Goal: Check status: Check status

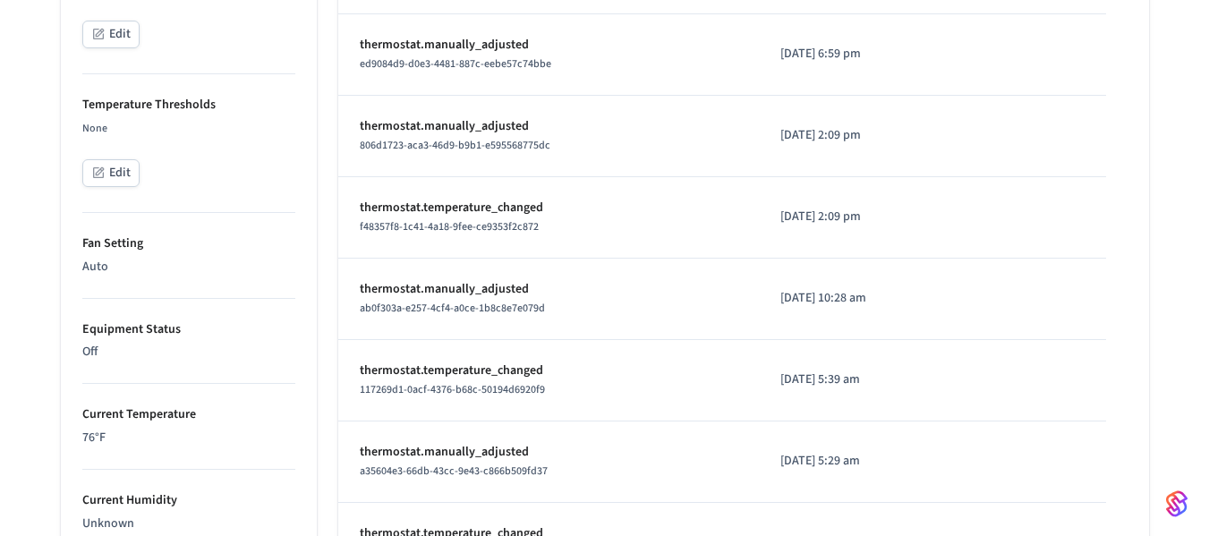
scroll to position [624, 0]
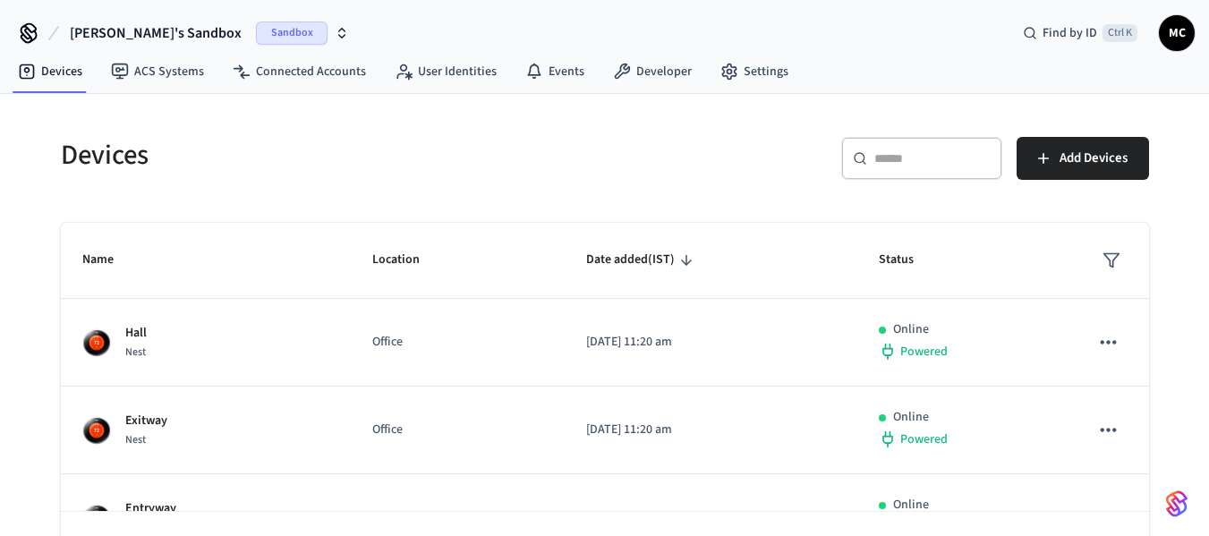
click at [162, 28] on span "Manjunath's Sandbox" at bounding box center [156, 32] width 172 height 21
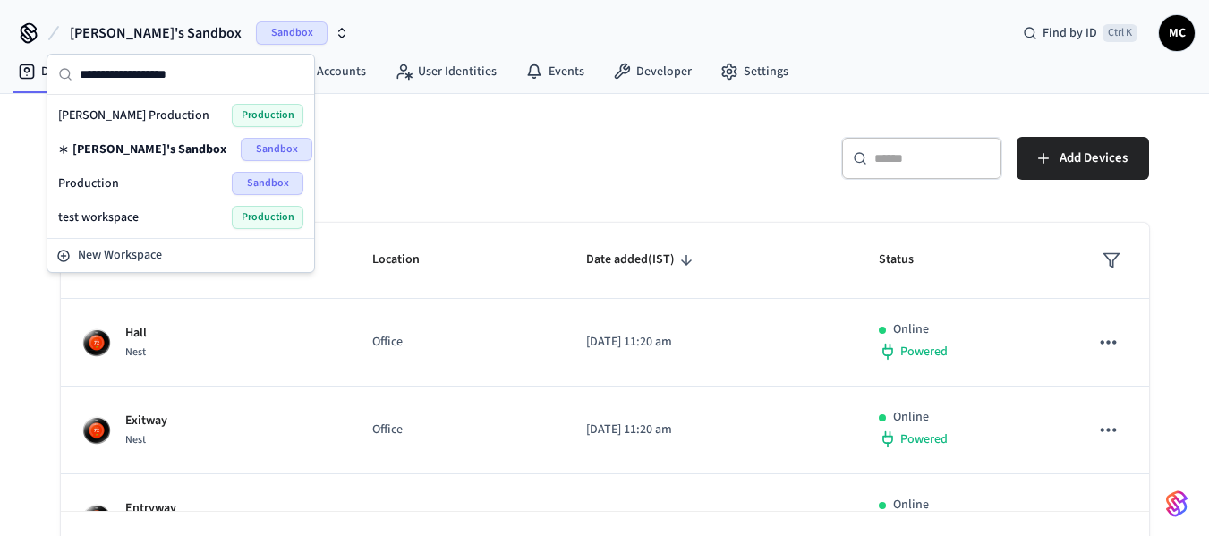
click at [115, 183] on span "Production" at bounding box center [88, 183] width 61 height 18
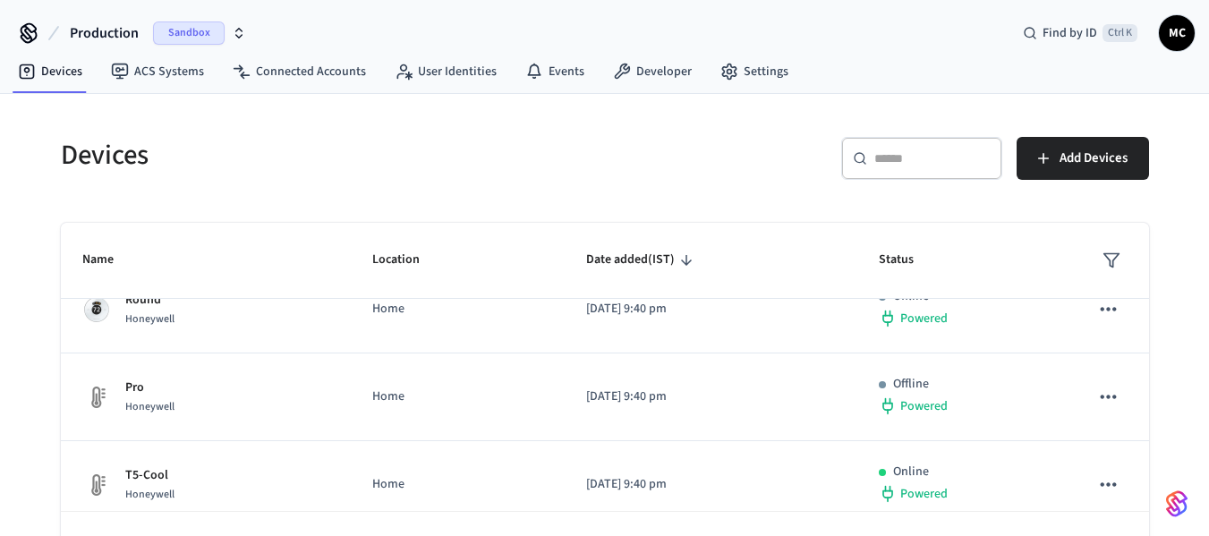
scroll to position [179, 0]
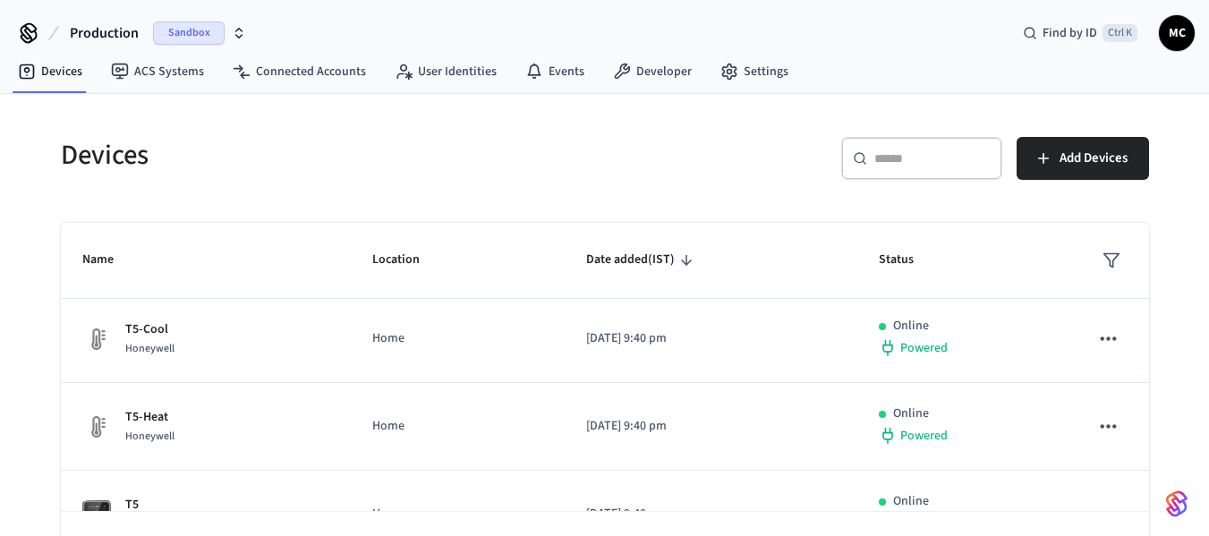
click at [117, 34] on span "Production" at bounding box center [104, 32] width 69 height 21
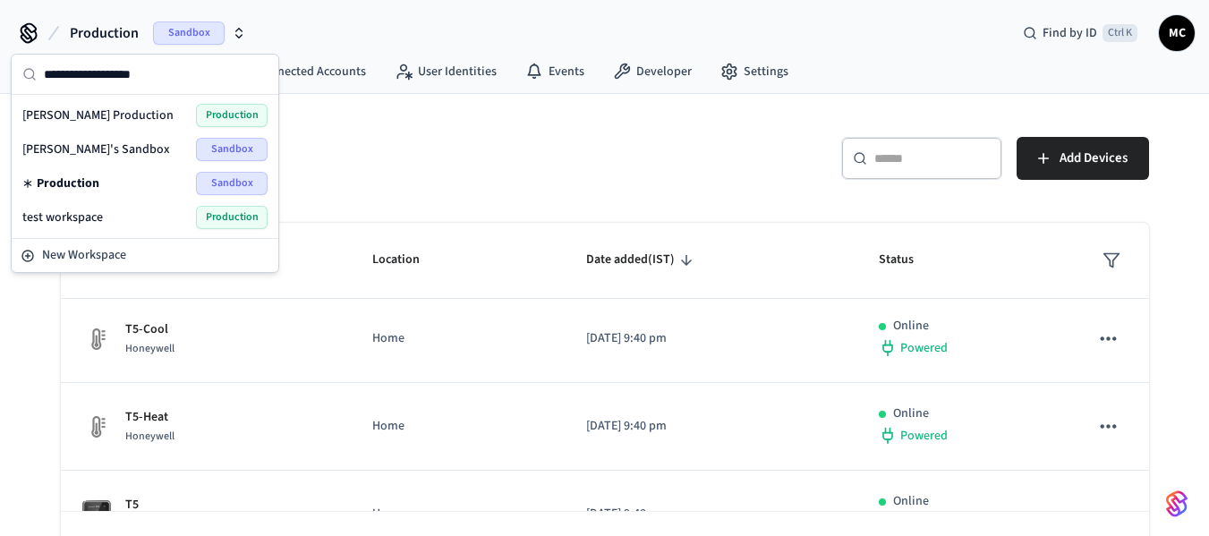
click at [111, 102] on div "Harman Production Production" at bounding box center [144, 115] width 259 height 34
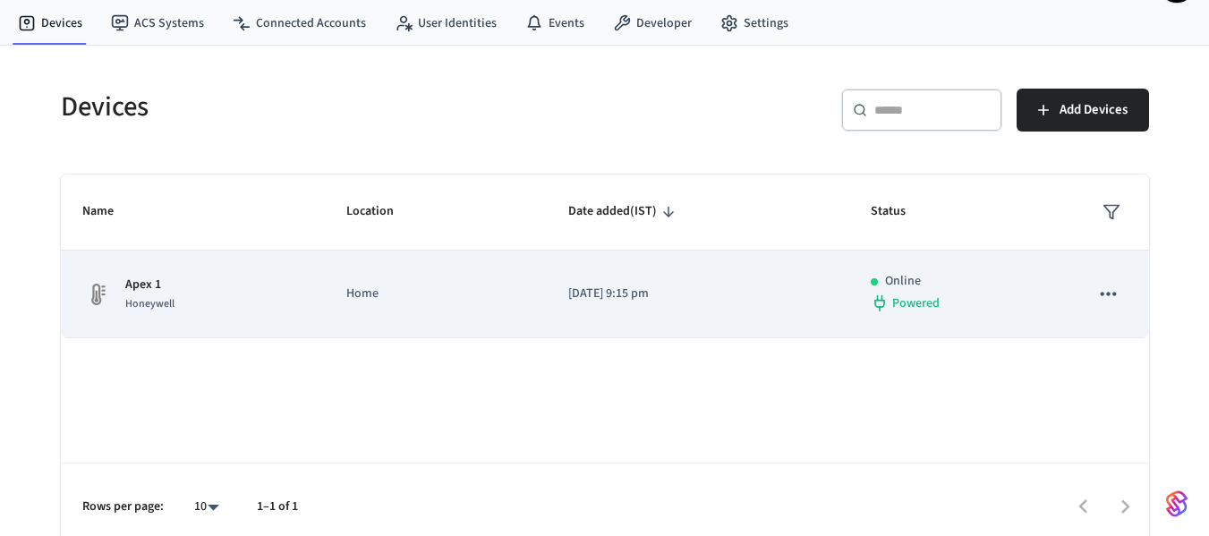
scroll to position [62, 0]
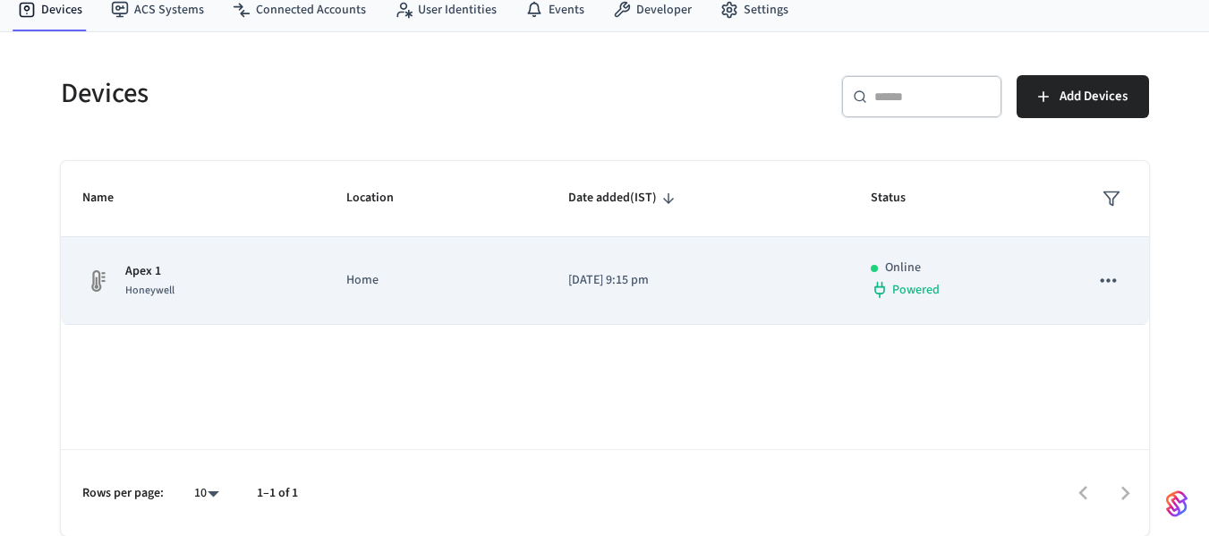
click at [156, 269] on p "Apex 1" at bounding box center [149, 271] width 49 height 19
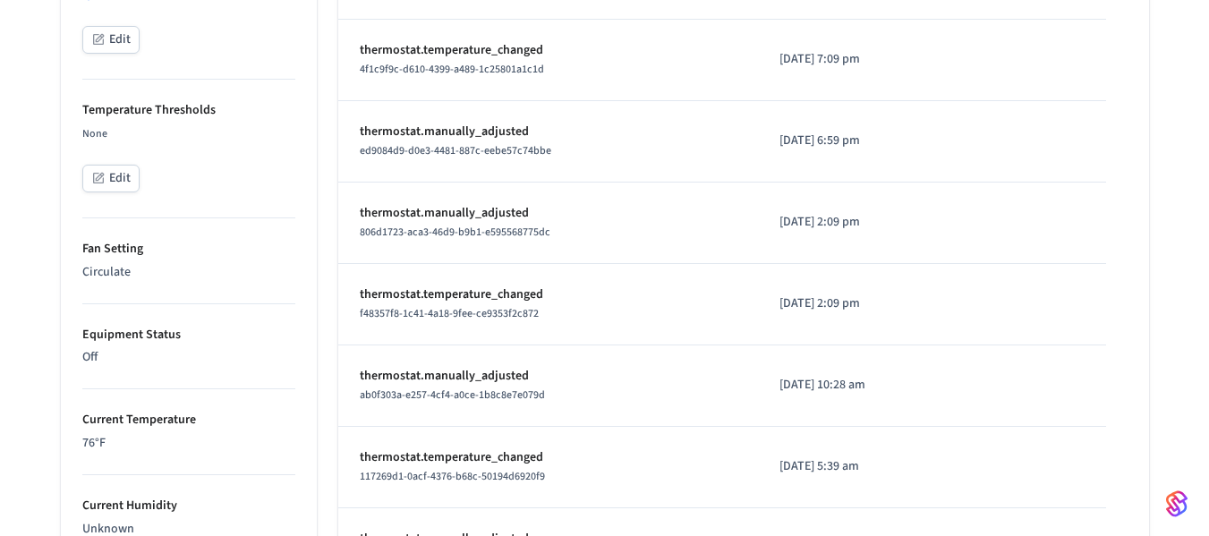
scroll to position [626, 0]
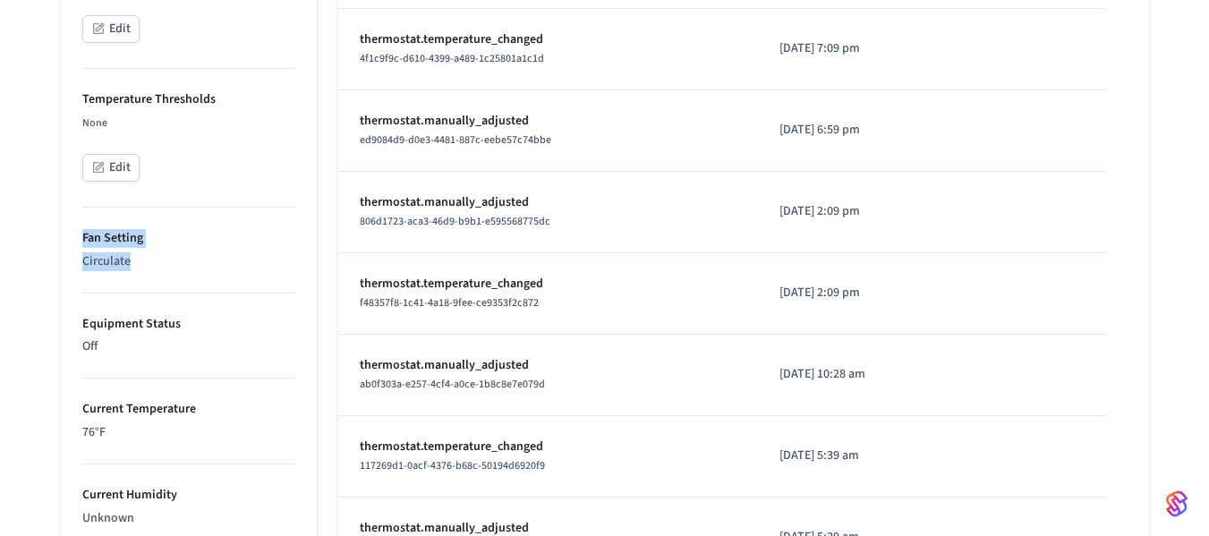
drag, startPoint x: 145, startPoint y: 268, endPoint x: 67, endPoint y: 233, distance: 85.7
click at [67, 233] on ul "Type Honeywell Status Online Battery Powered Climate Setting 76°F Edit Temperat…" at bounding box center [189, 350] width 256 height 1364
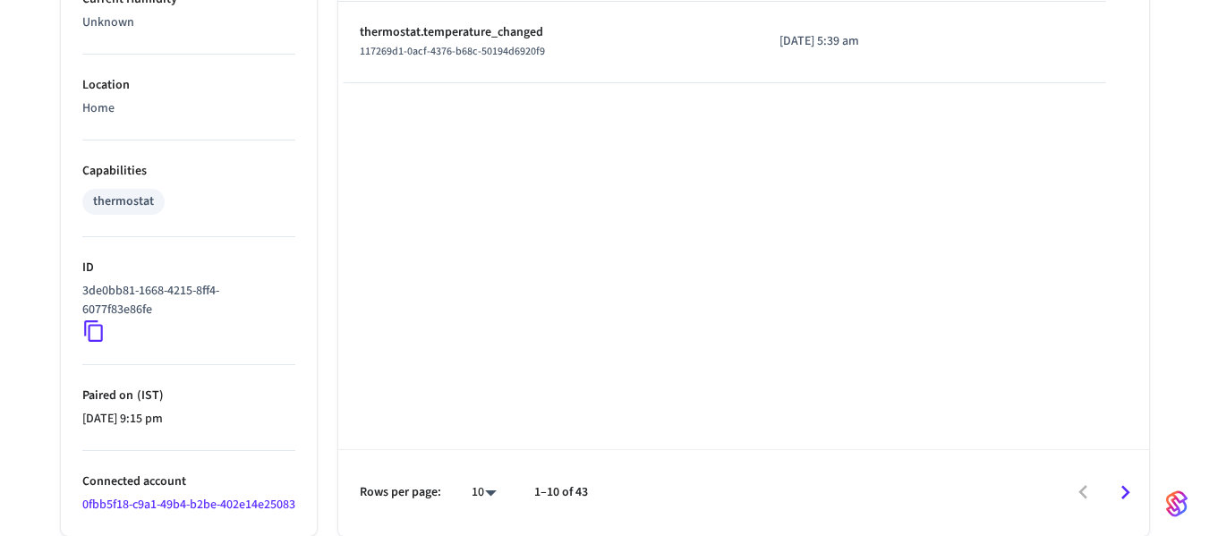
scroll to position [1141, 0]
click at [95, 319] on icon at bounding box center [93, 330] width 23 height 23
click at [94, 319] on icon at bounding box center [93, 330] width 23 height 23
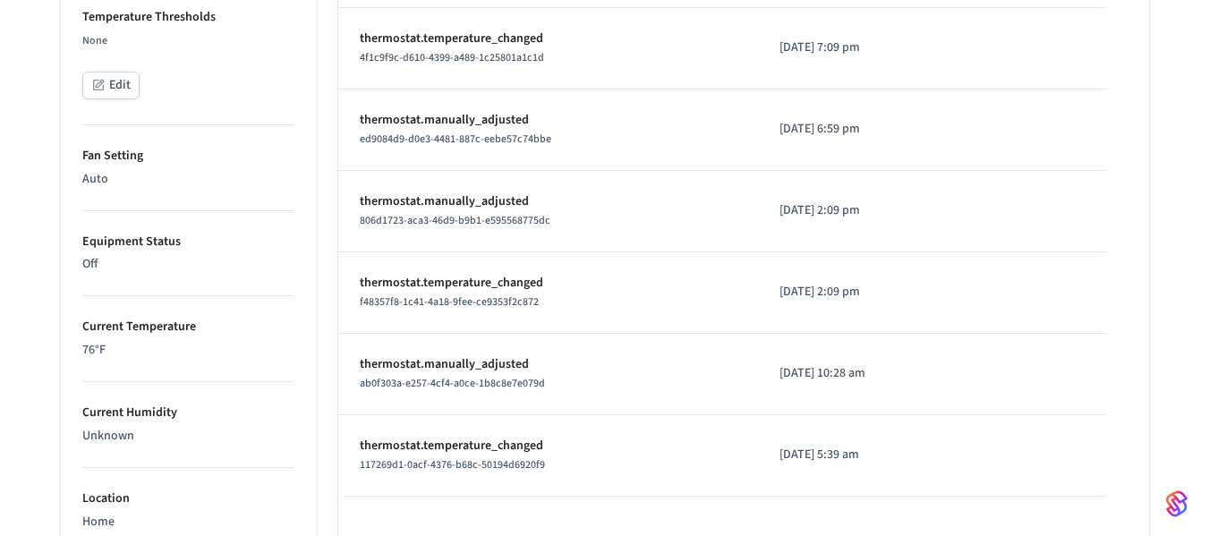
scroll to position [693, 0]
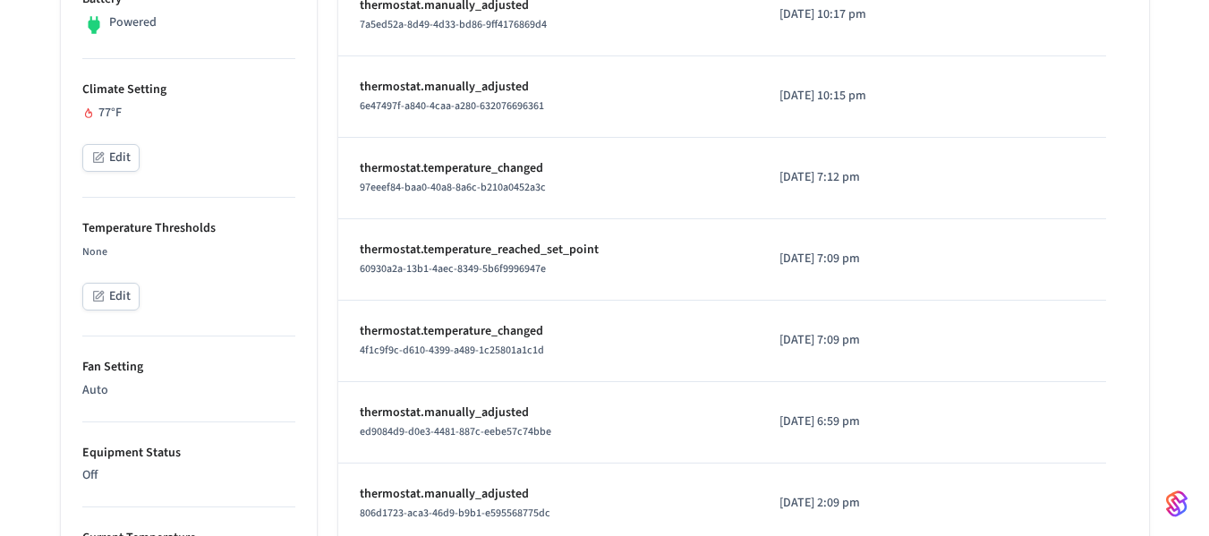
scroll to position [293, 0]
